Goal: Go to known website: Access a specific website the user already knows

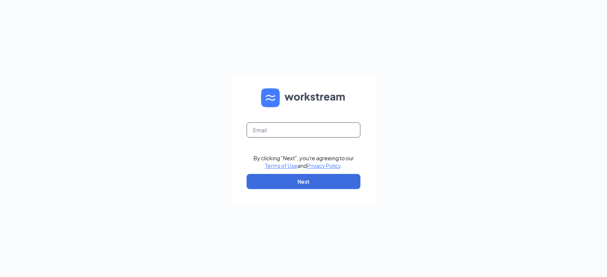
click at [292, 127] on input "text" at bounding box center [304, 129] width 114 height 15
type input "warnerrobins00701@zaxbys.com"
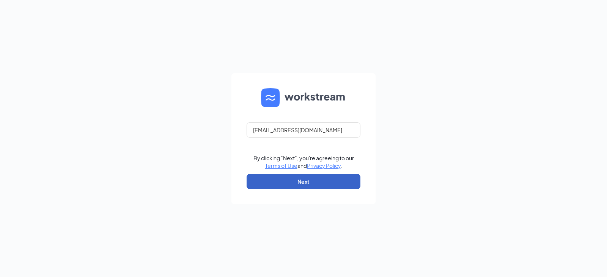
click at [310, 174] on button "Next" at bounding box center [304, 181] width 114 height 15
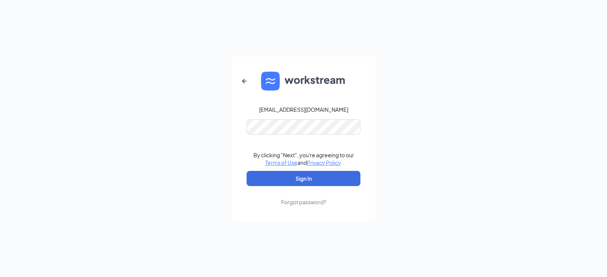
click at [303, 170] on form "warnerrobins00701@zaxbys.com By clicking "Next", you're agreeing to our Terms o…" at bounding box center [303, 139] width 144 height 165
click at [305, 181] on button "Sign In" at bounding box center [304, 178] width 114 height 15
